Goal: Task Accomplishment & Management: Use online tool/utility

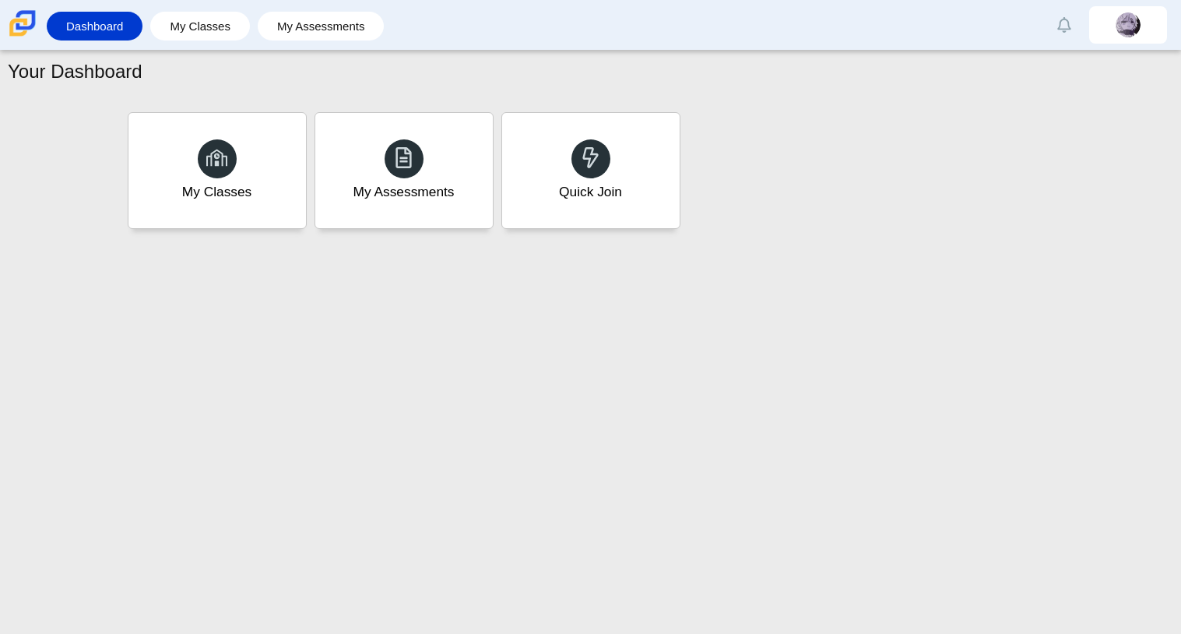
click at [503, 104] on div "My Classes My Assessments Quick Join" at bounding box center [590, 163] width 1165 height 140
click at [578, 140] on div at bounding box center [591, 158] width 40 height 40
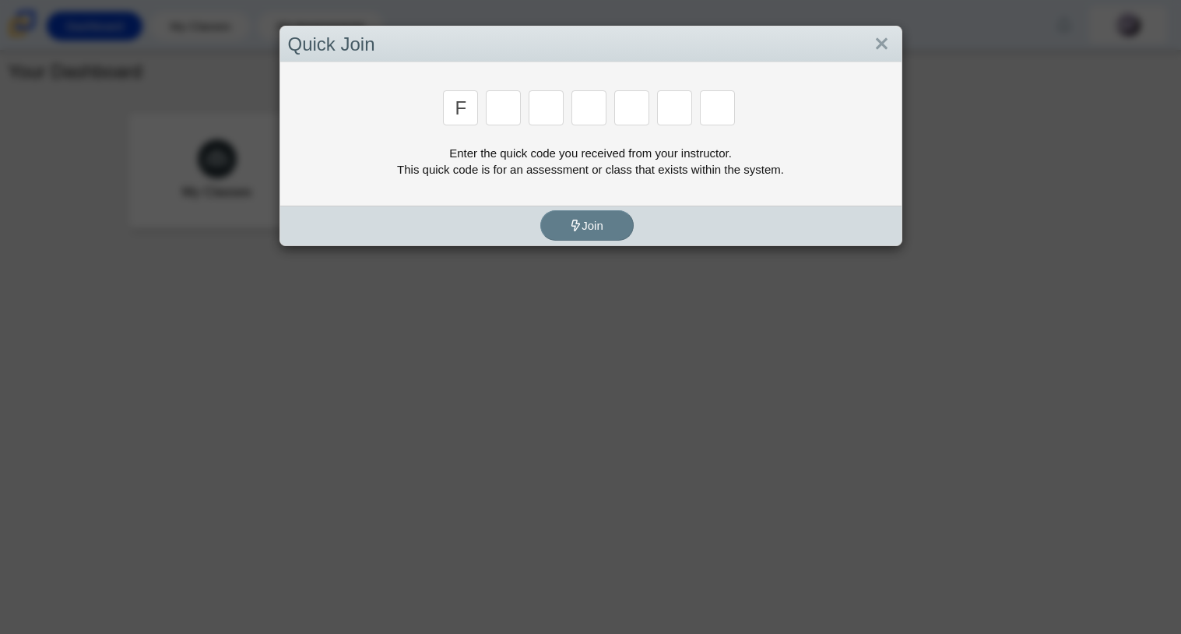
type input "F"
type input "7"
type input "M"
type input "C"
type input "H"
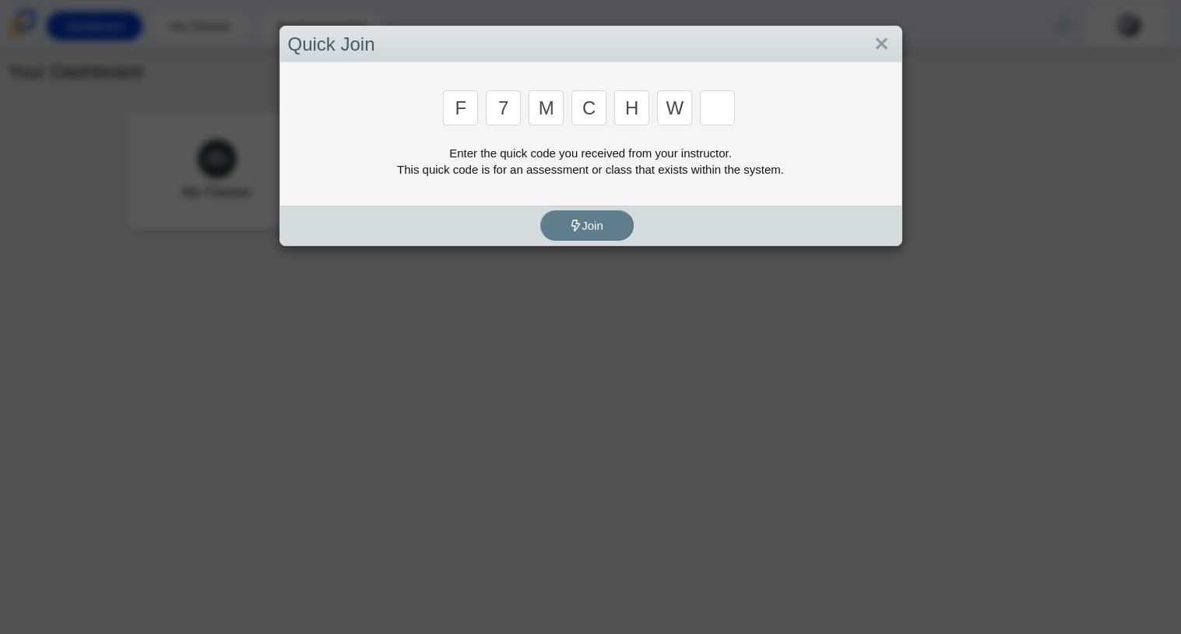
type input "W"
type input "K"
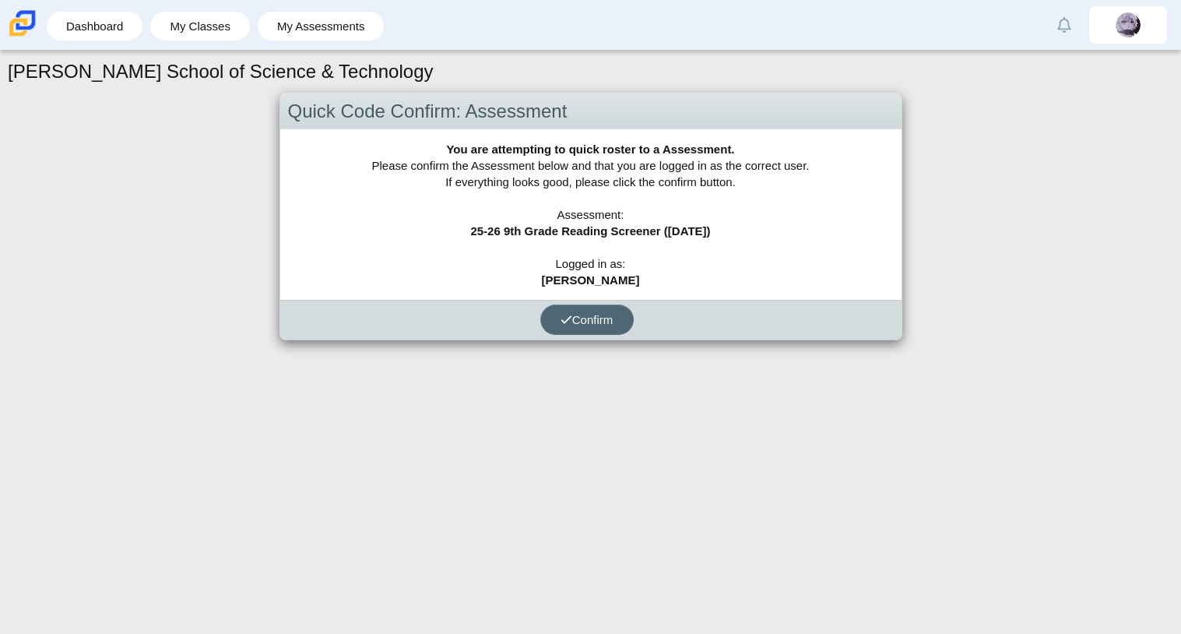
click at [591, 318] on span "Confirm" at bounding box center [586, 319] width 53 height 13
